Goal: Information Seeking & Learning: Learn about a topic

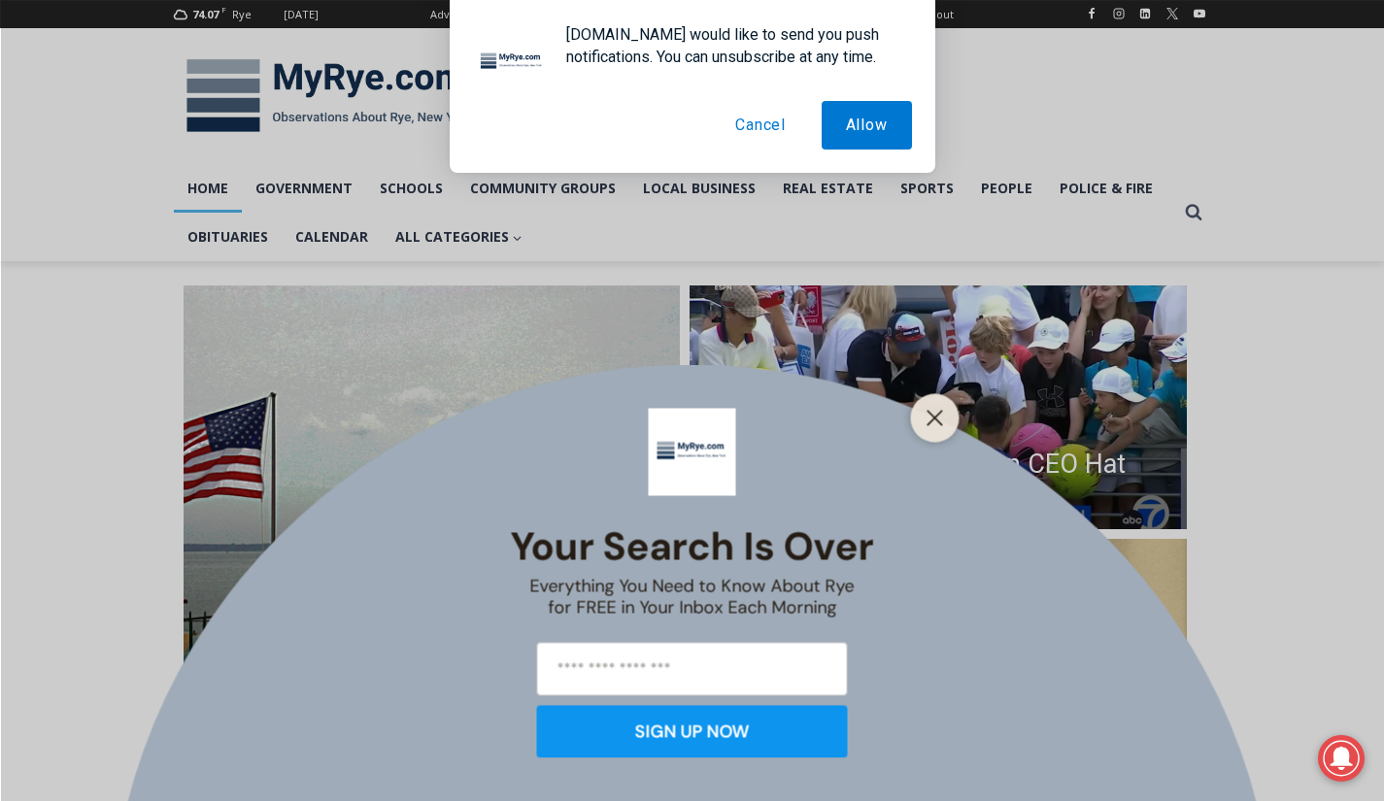
click at [764, 126] on button "Cancel" at bounding box center [760, 125] width 99 height 49
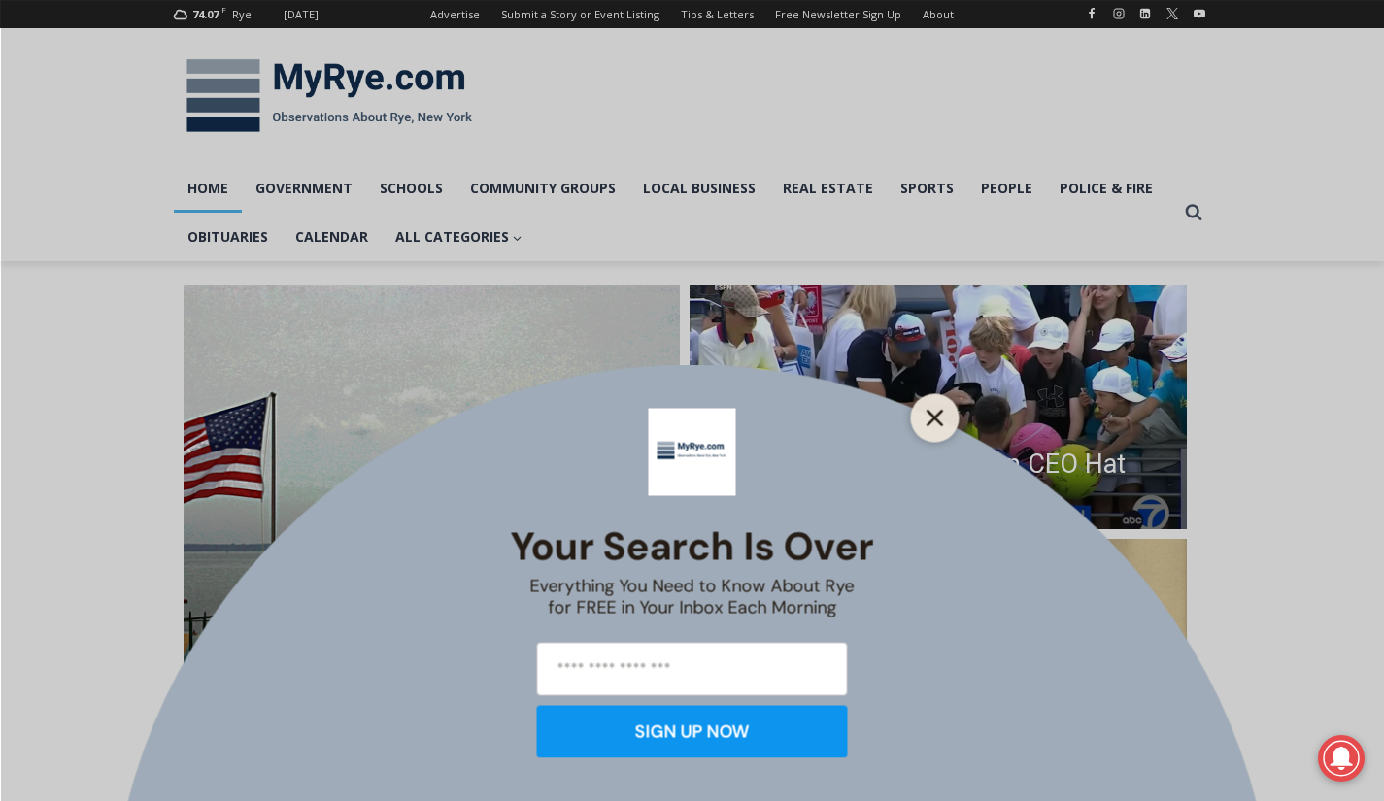
click at [931, 419] on icon "Close" at bounding box center [935, 417] width 17 height 17
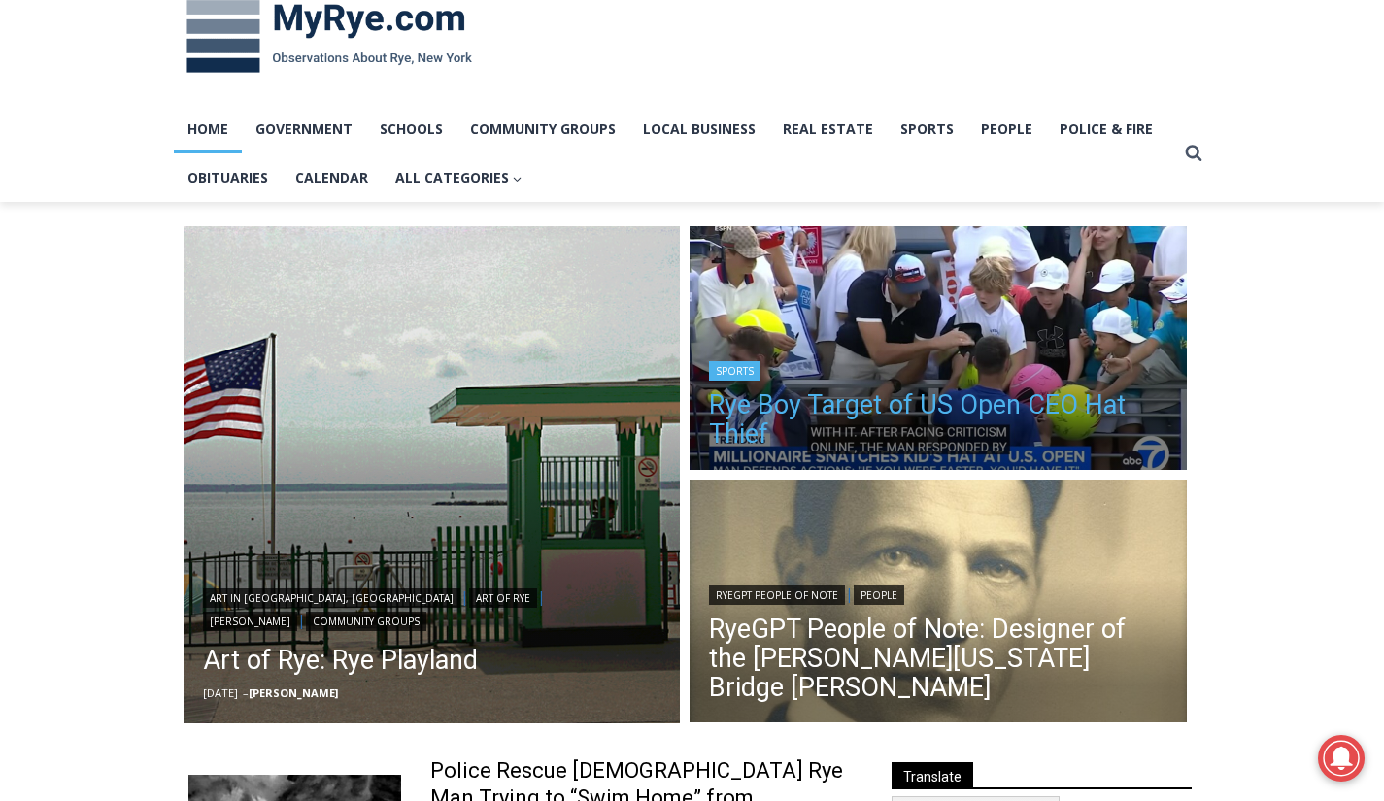
scroll to position [50, 0]
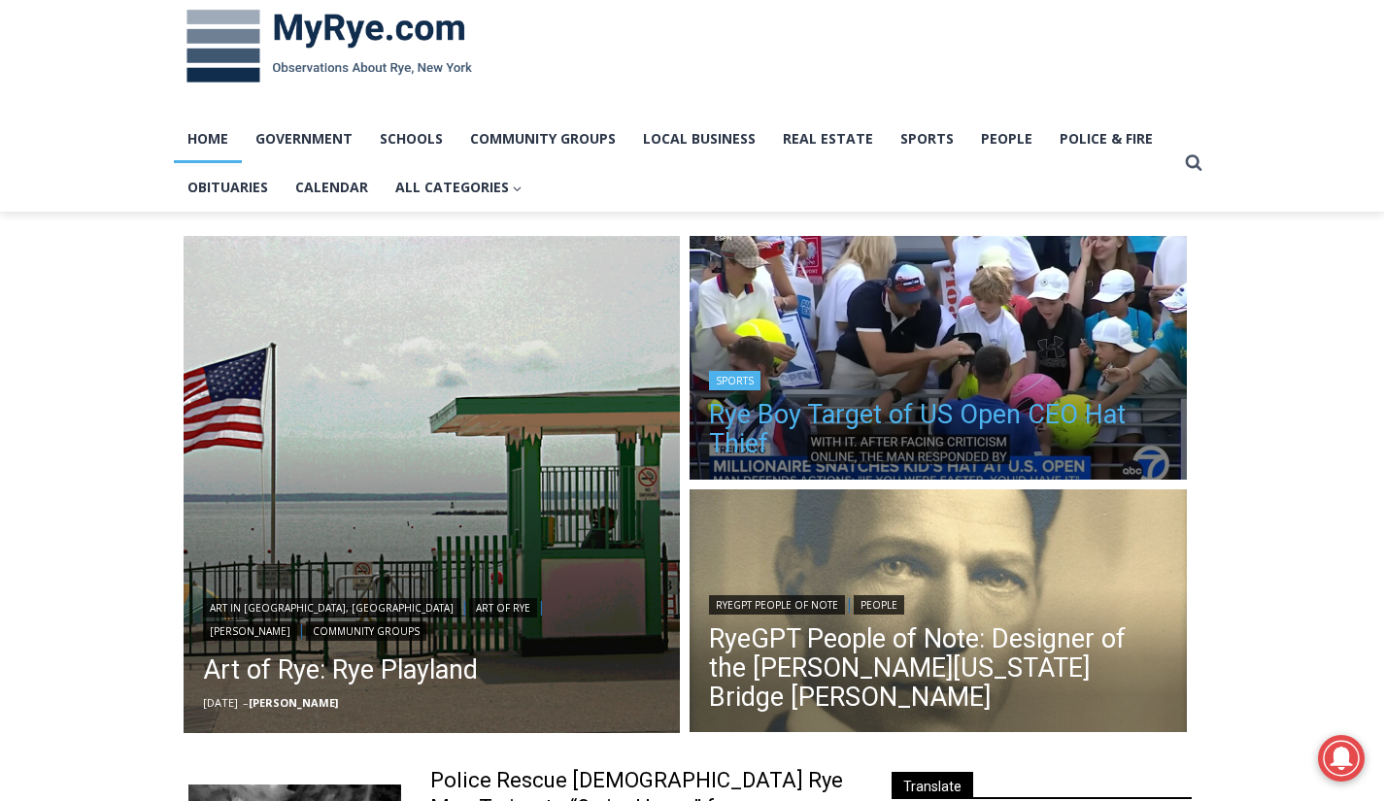
click at [903, 420] on link "Rye Boy Target of US Open CEO Hat Thief" at bounding box center [938, 429] width 459 height 58
